Goal: Check status: Check status

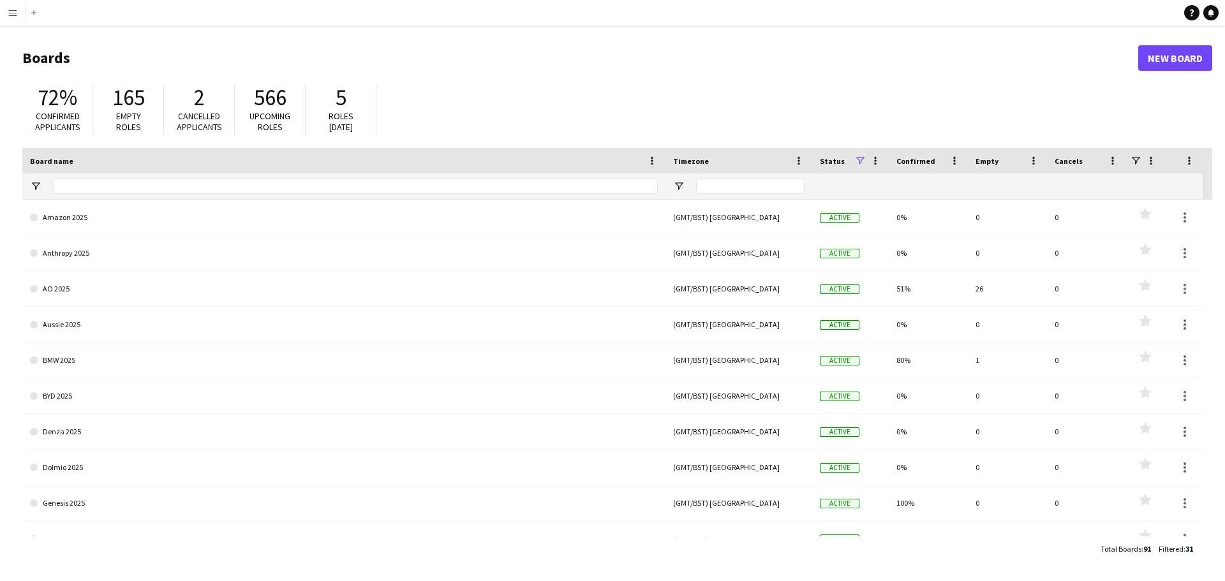
click at [9, 10] on app-icon "Menu" at bounding box center [13, 13] width 10 height 10
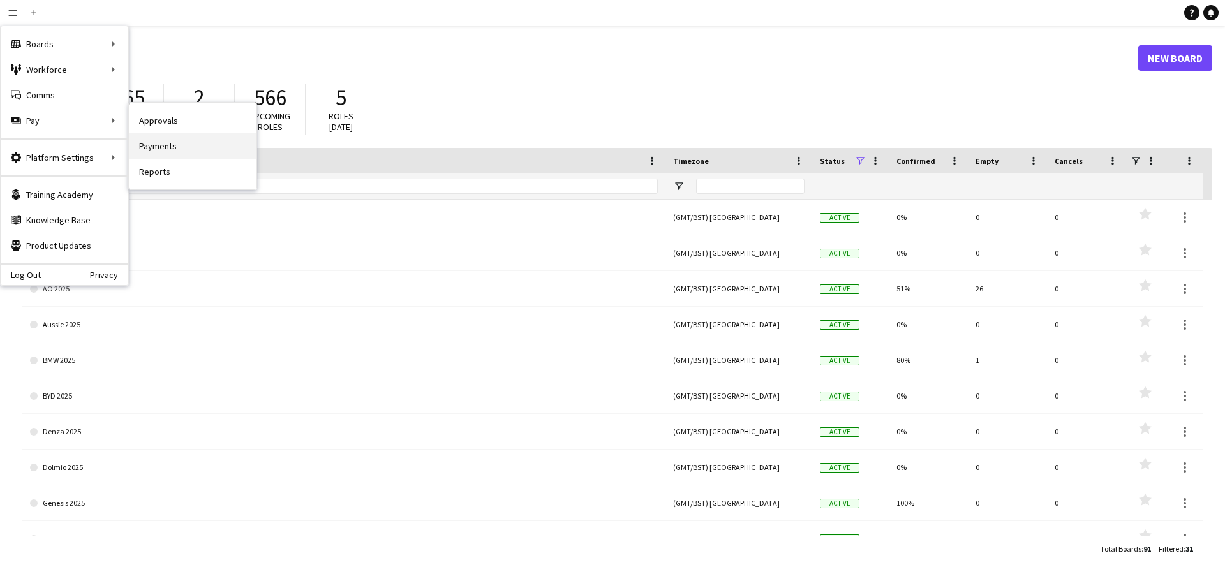
click at [172, 142] on link "Payments" at bounding box center [193, 146] width 128 height 26
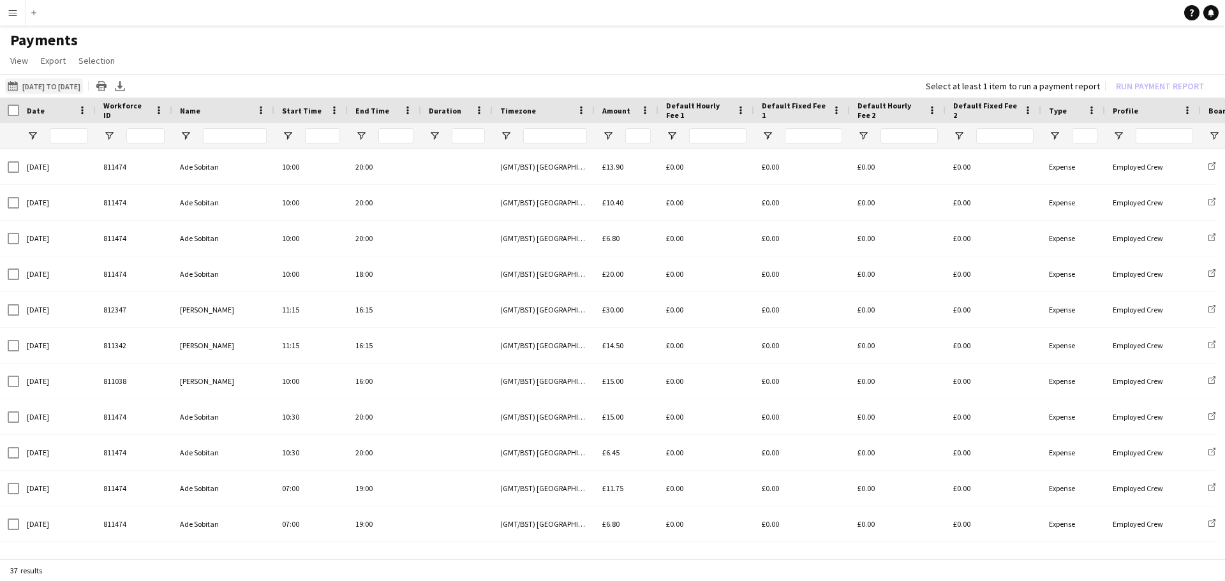
click at [80, 82] on button "[DATE] to [DATE] [DATE] to [DATE]" at bounding box center [44, 85] width 78 height 15
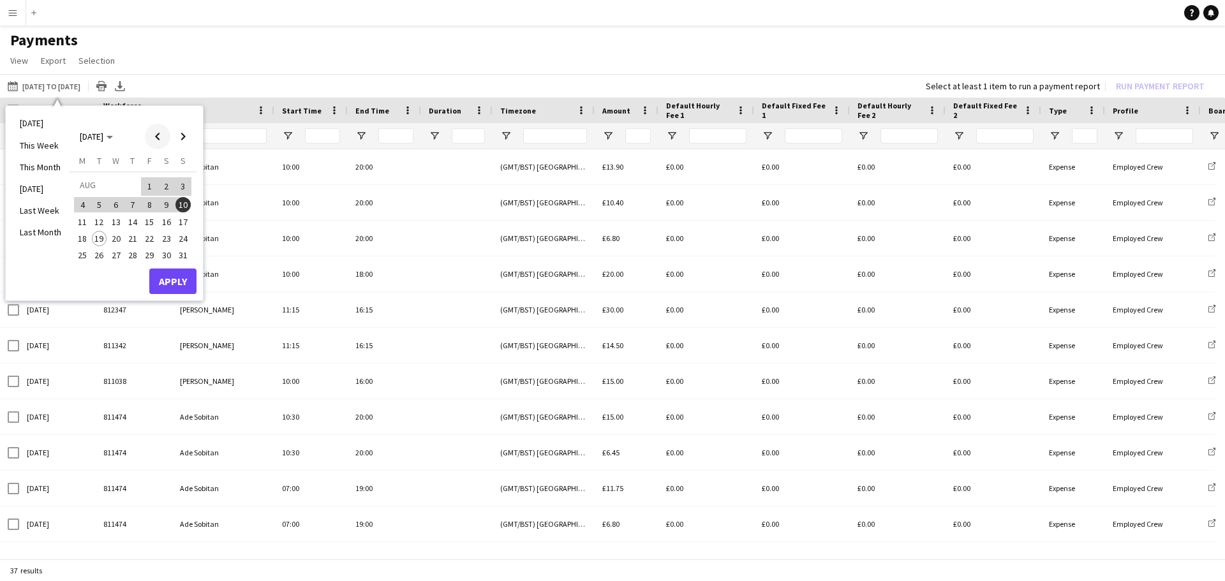
click at [155, 137] on span "Previous month" at bounding box center [158, 137] width 26 height 26
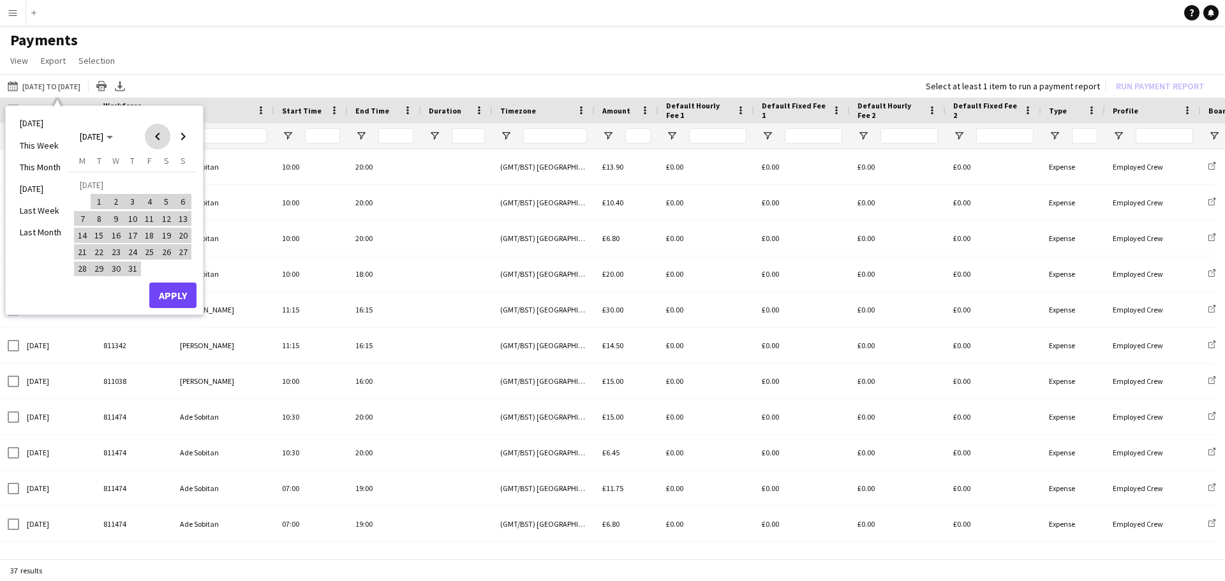
click at [155, 137] on span "Previous month" at bounding box center [158, 137] width 26 height 26
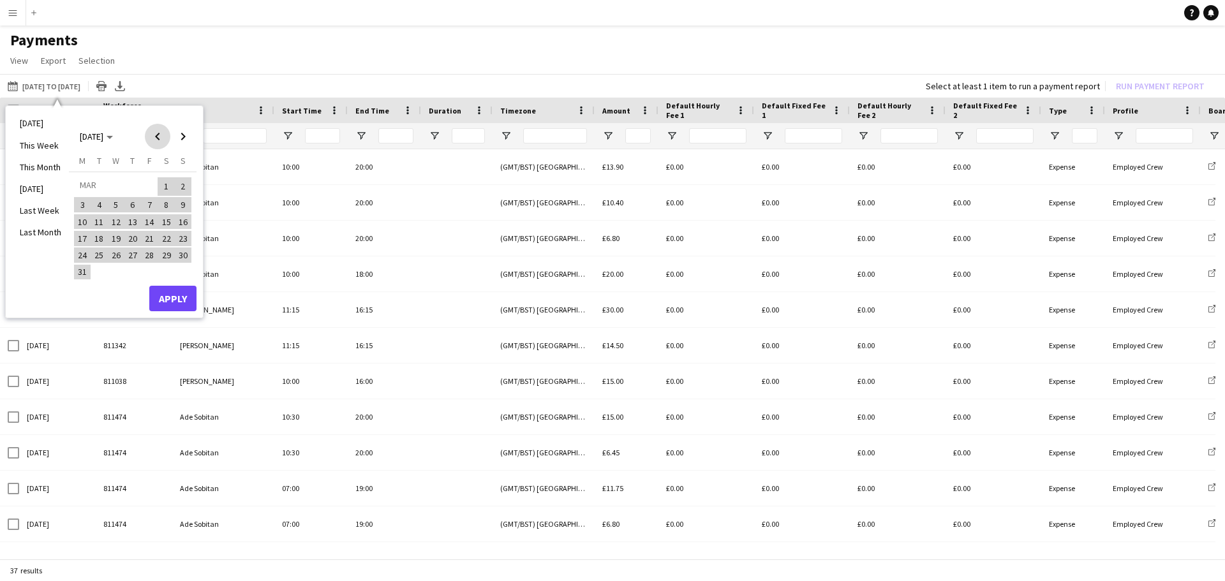
click at [155, 137] on span "Previous month" at bounding box center [158, 137] width 26 height 26
click at [176, 133] on span "Next month" at bounding box center [183, 137] width 26 height 26
click at [114, 200] on span "1" at bounding box center [115, 201] width 15 height 15
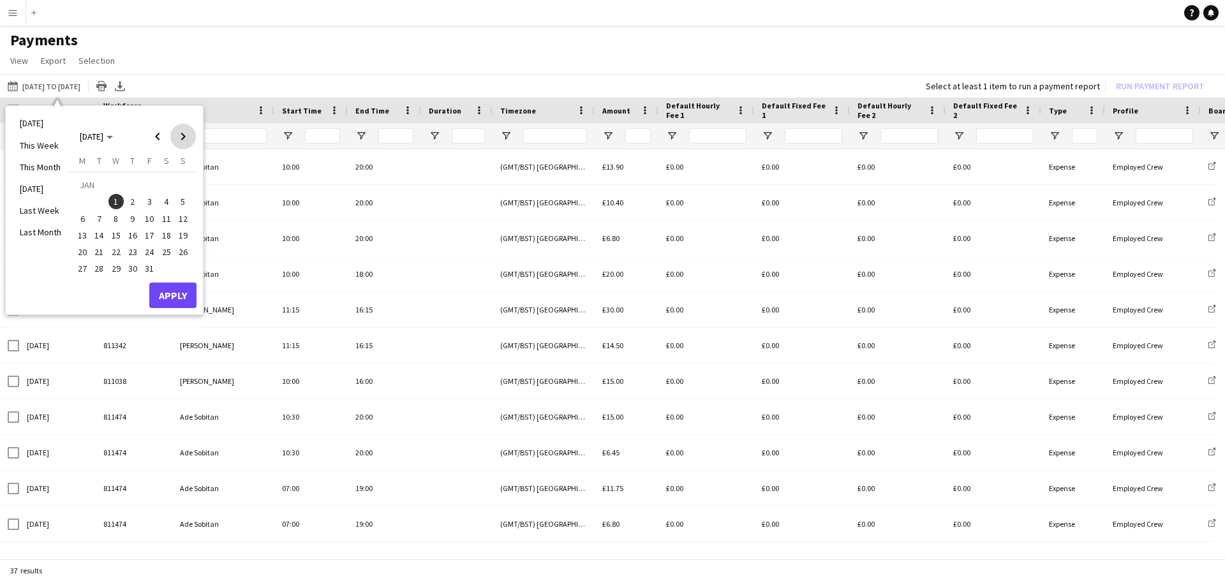
click at [184, 139] on span "Next month" at bounding box center [183, 137] width 26 height 26
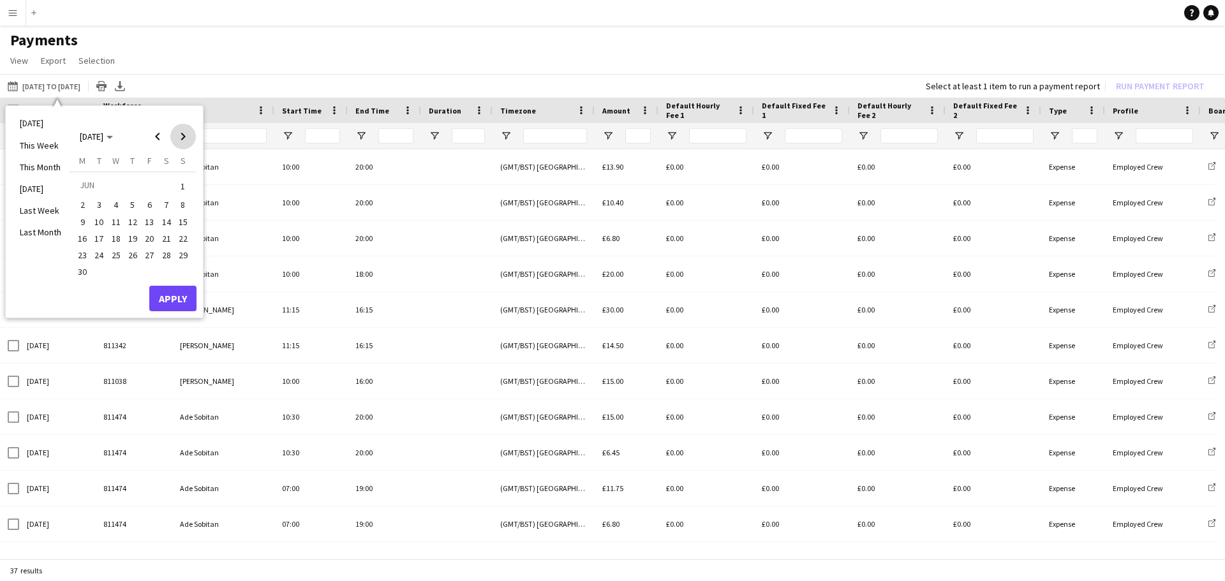
click at [184, 139] on span "Next month" at bounding box center [183, 137] width 26 height 26
click at [159, 136] on span "Previous month" at bounding box center [158, 137] width 26 height 26
click at [182, 217] on span "17" at bounding box center [182, 221] width 15 height 15
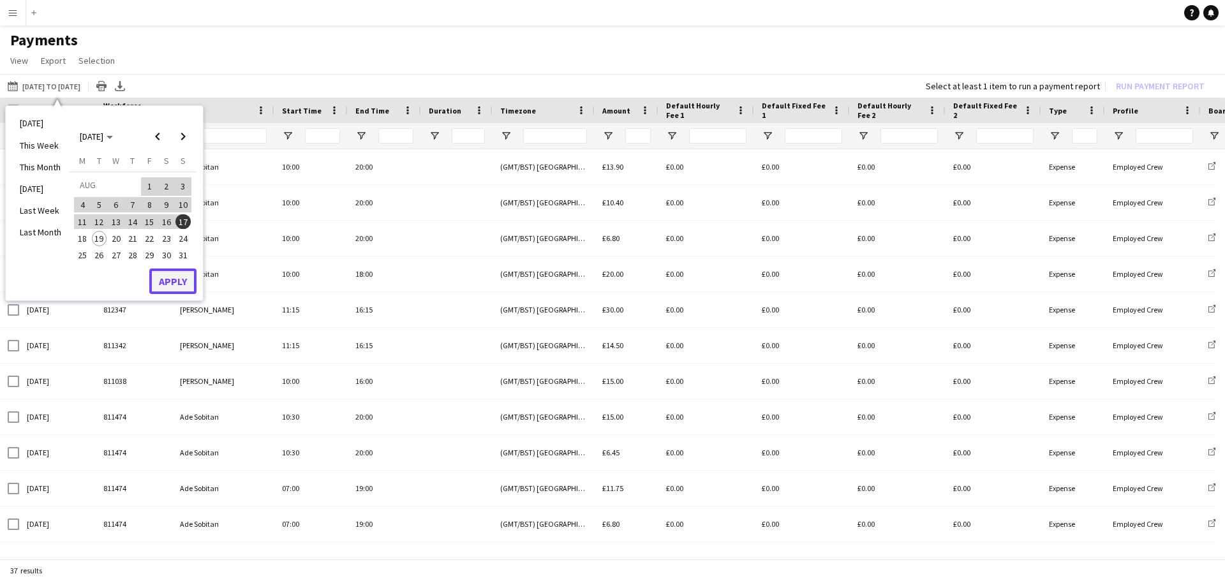
click at [176, 284] on button "Apply" at bounding box center [172, 282] width 47 height 26
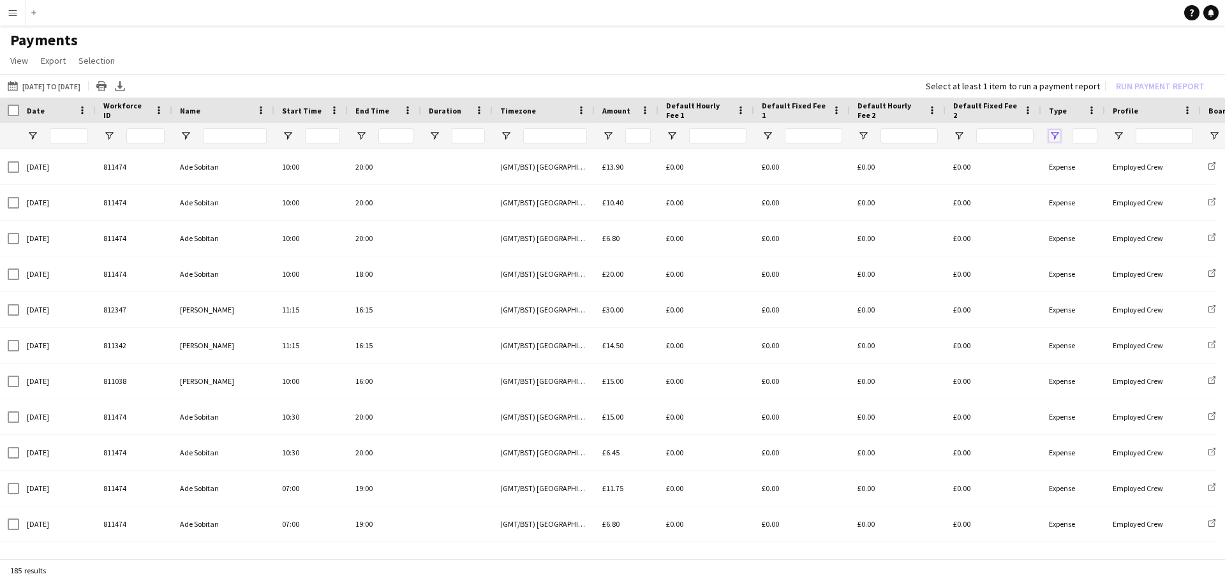
click at [1057, 133] on span "Open Filter Menu" at bounding box center [1054, 135] width 11 height 11
type input "**********"
click at [883, 55] on app-page-menu "View Customise view Customise filters Reset Filters Reset View Reset All Export…" at bounding box center [612, 62] width 1225 height 24
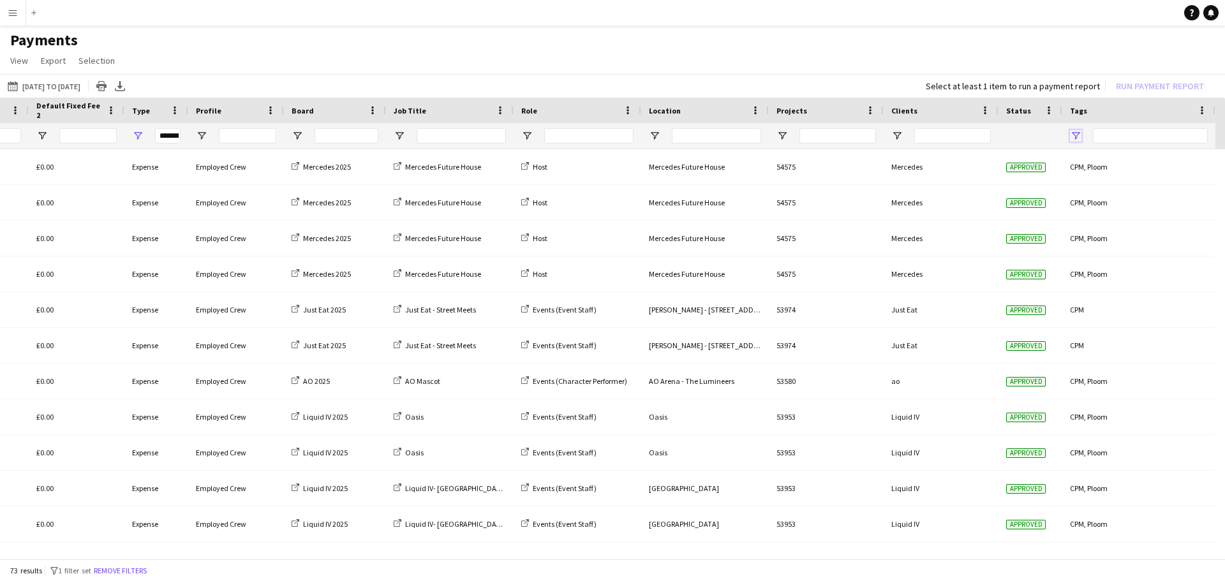
click at [1074, 133] on span "Open Filter Menu" at bounding box center [1075, 135] width 11 height 11
click at [849, 61] on app-page-menu "View Customise view Customise filters Reset Filters Reset View Reset All Export…" at bounding box center [612, 62] width 1225 height 24
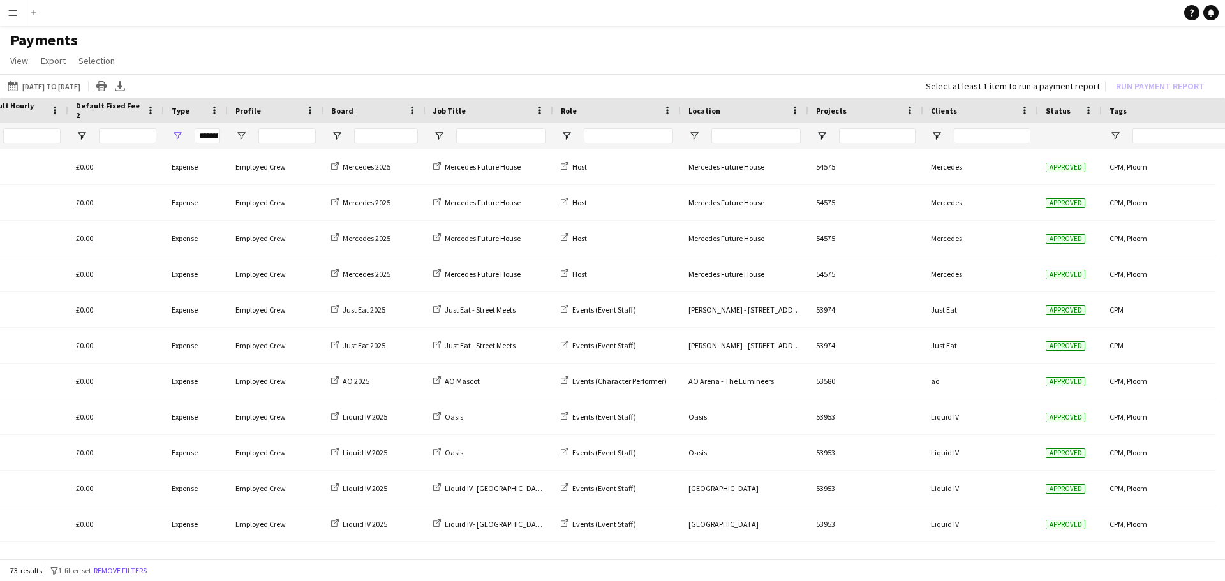
scroll to position [0, 0]
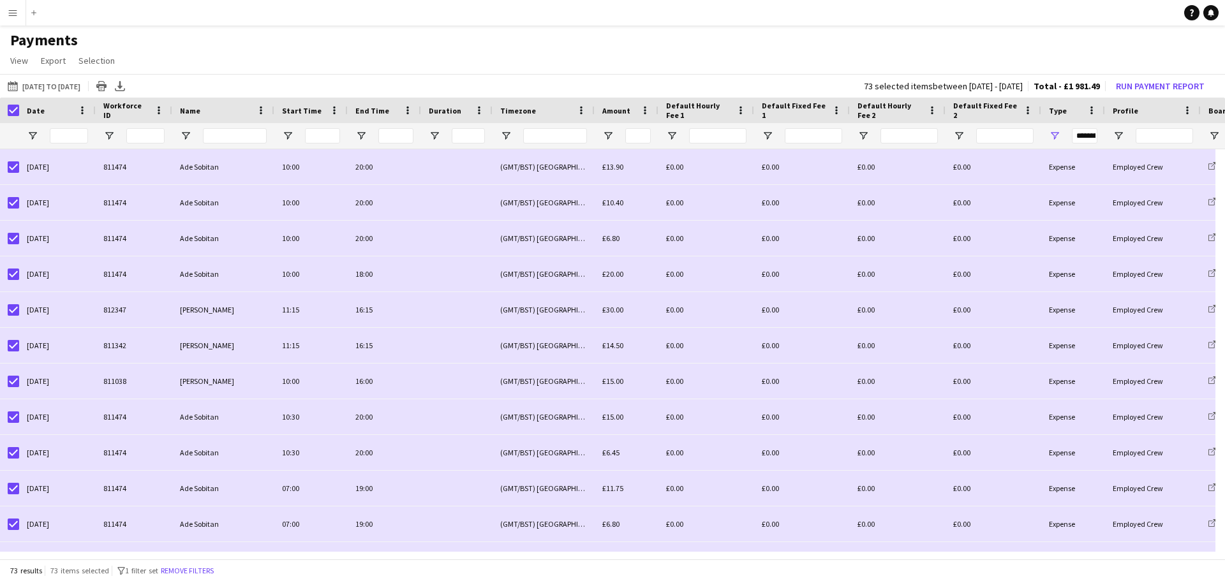
click at [298, 56] on app-page-menu "View Customise view Customise filters Reset Filters Reset View Reset All Export…" at bounding box center [612, 62] width 1225 height 24
